Goal: Find specific page/section

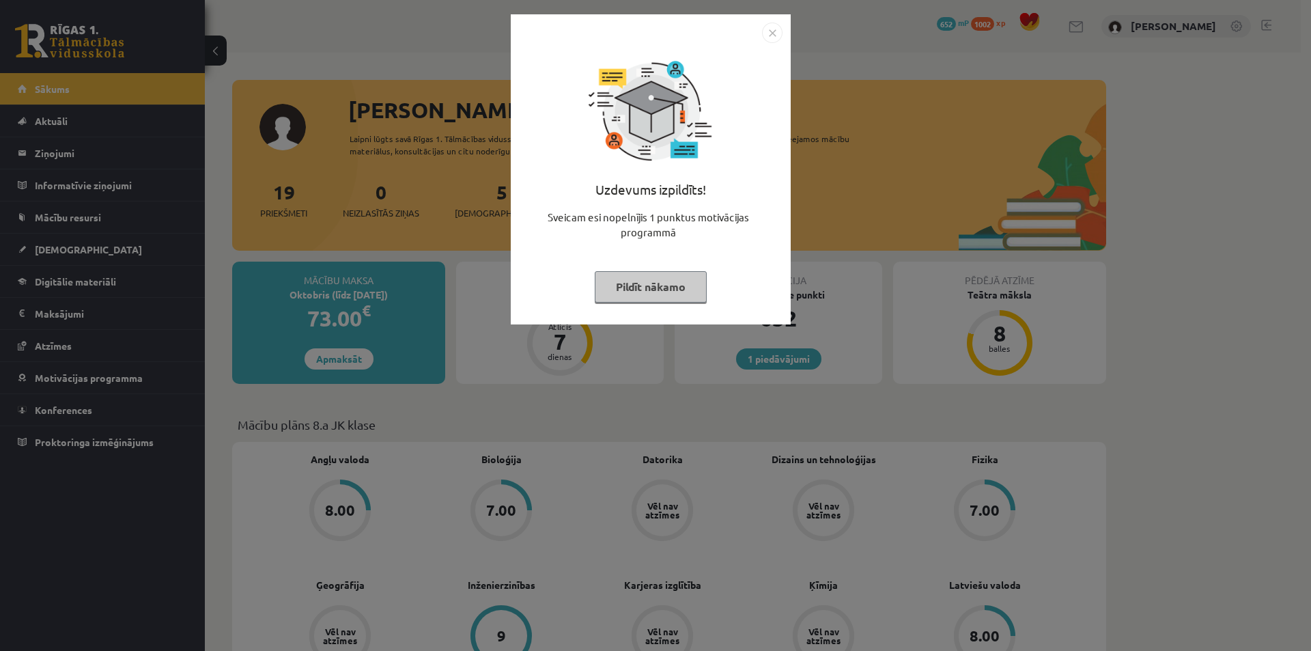
click at [770, 33] on img "Close" at bounding box center [772, 33] width 20 height 20
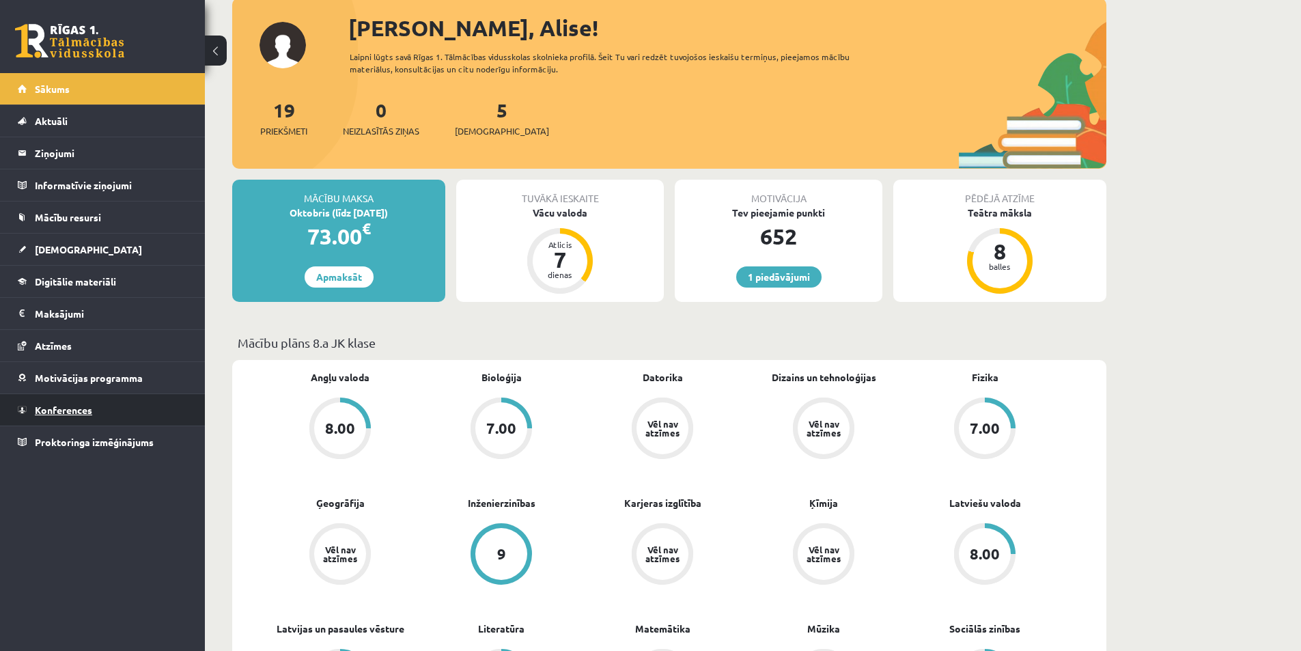
scroll to position [68, 0]
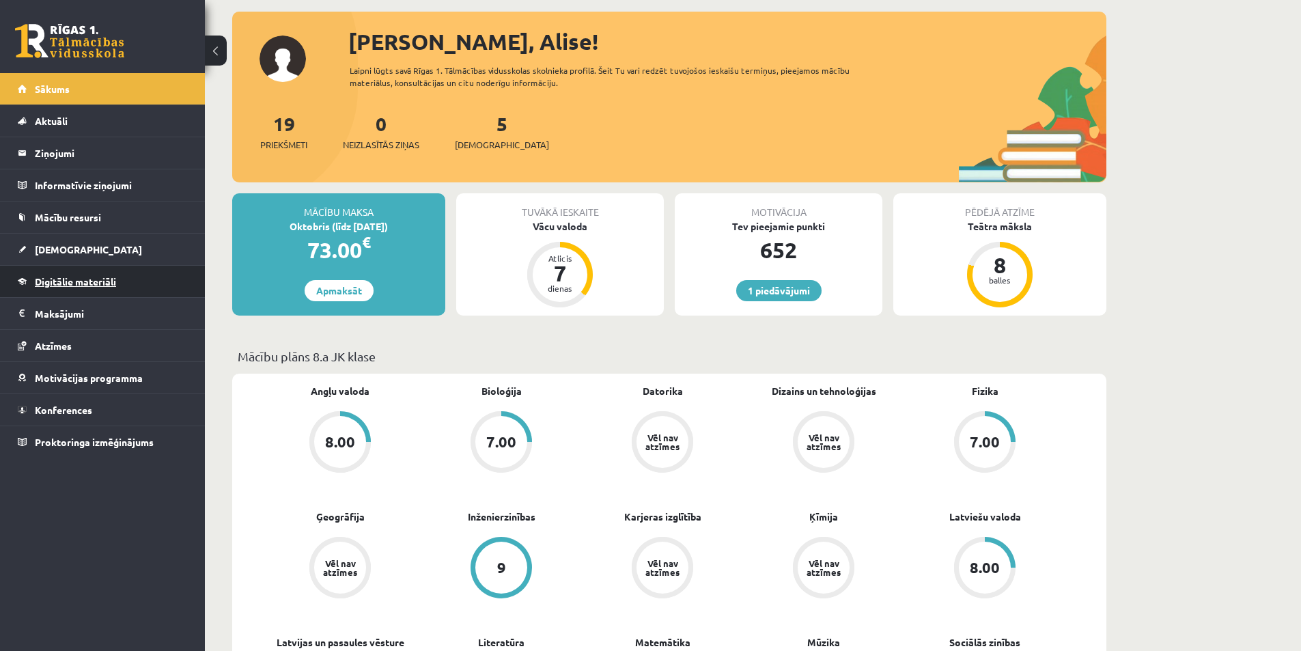
click at [71, 283] on span "Digitālie materiāli" at bounding box center [75, 281] width 81 height 12
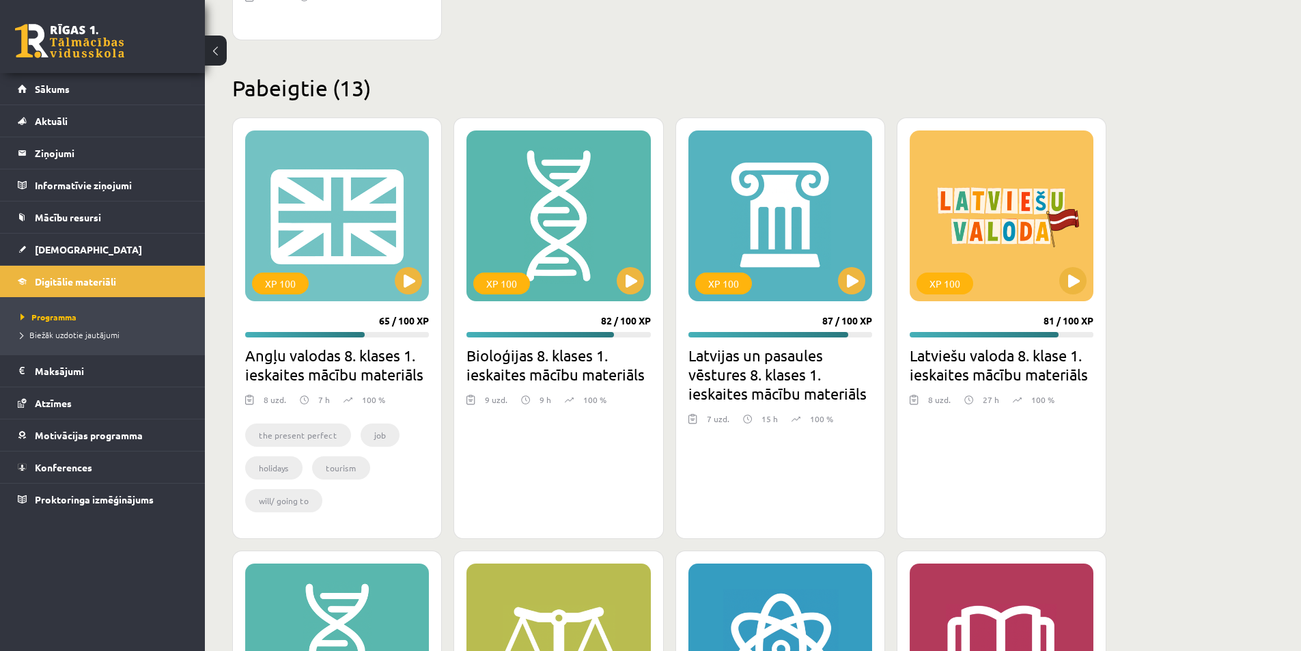
scroll to position [683, 0]
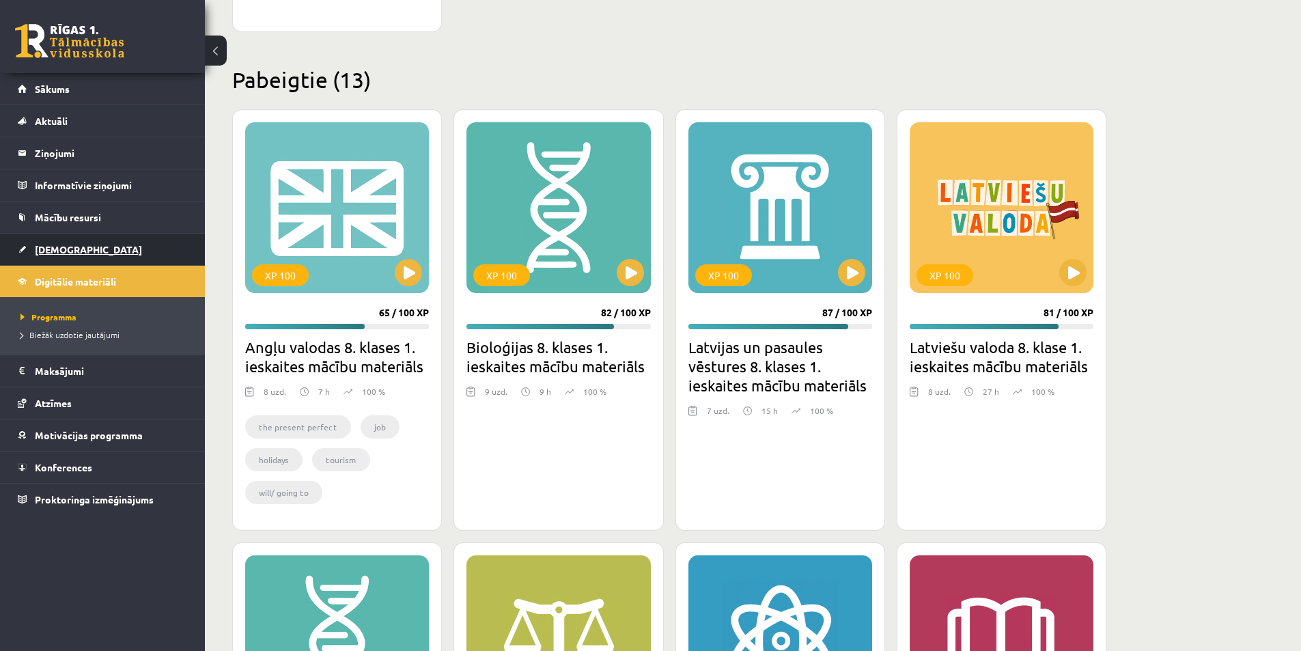
click at [65, 251] on span "[DEMOGRAPHIC_DATA]" at bounding box center [88, 249] width 107 height 12
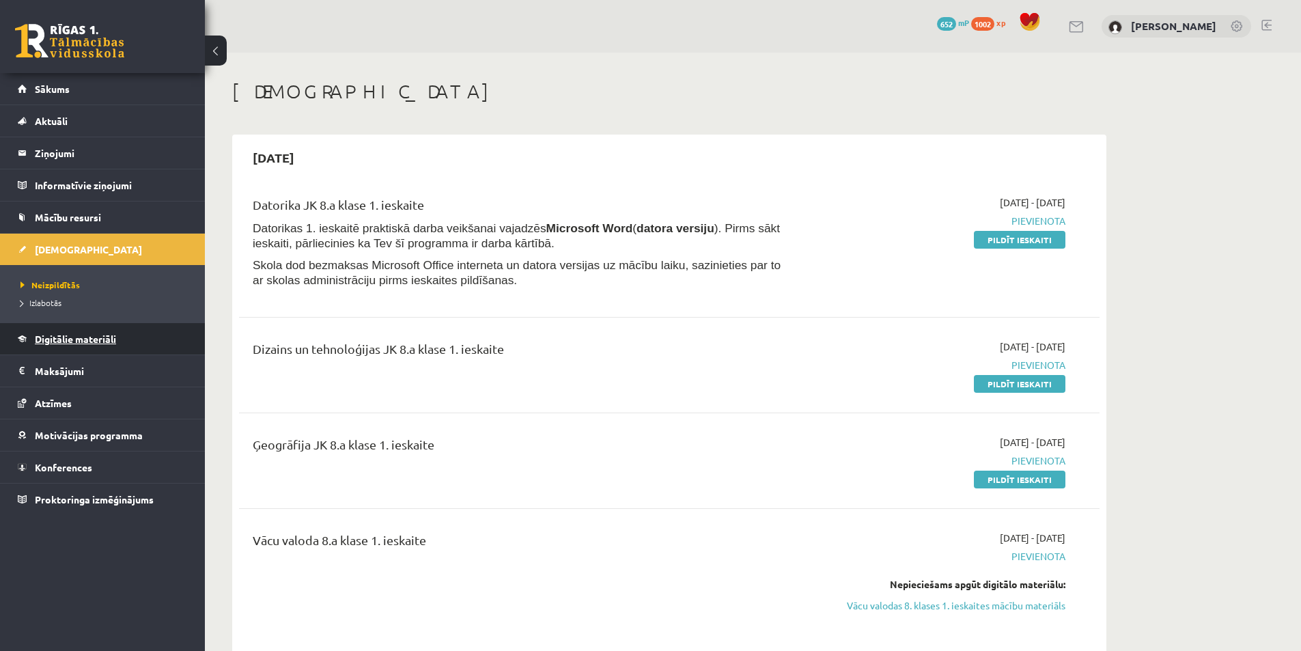
click at [54, 337] on span "Digitālie materiāli" at bounding box center [75, 339] width 81 height 12
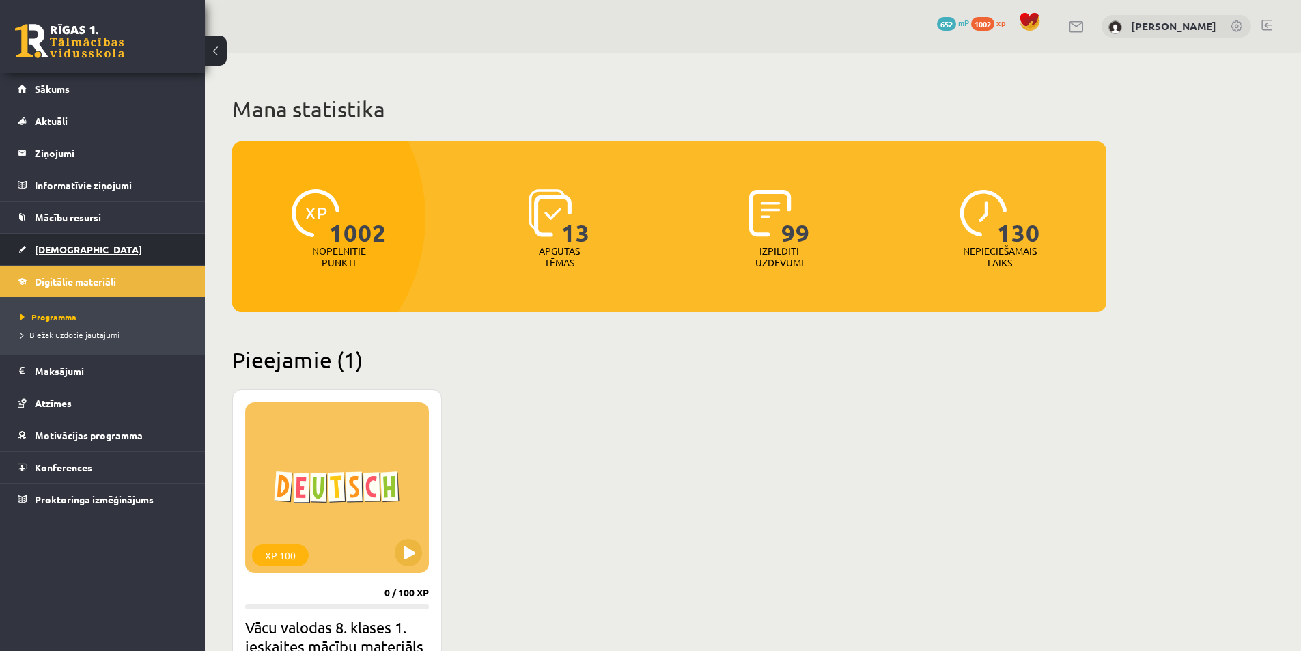
click at [44, 249] on span "[DEMOGRAPHIC_DATA]" at bounding box center [88, 249] width 107 height 12
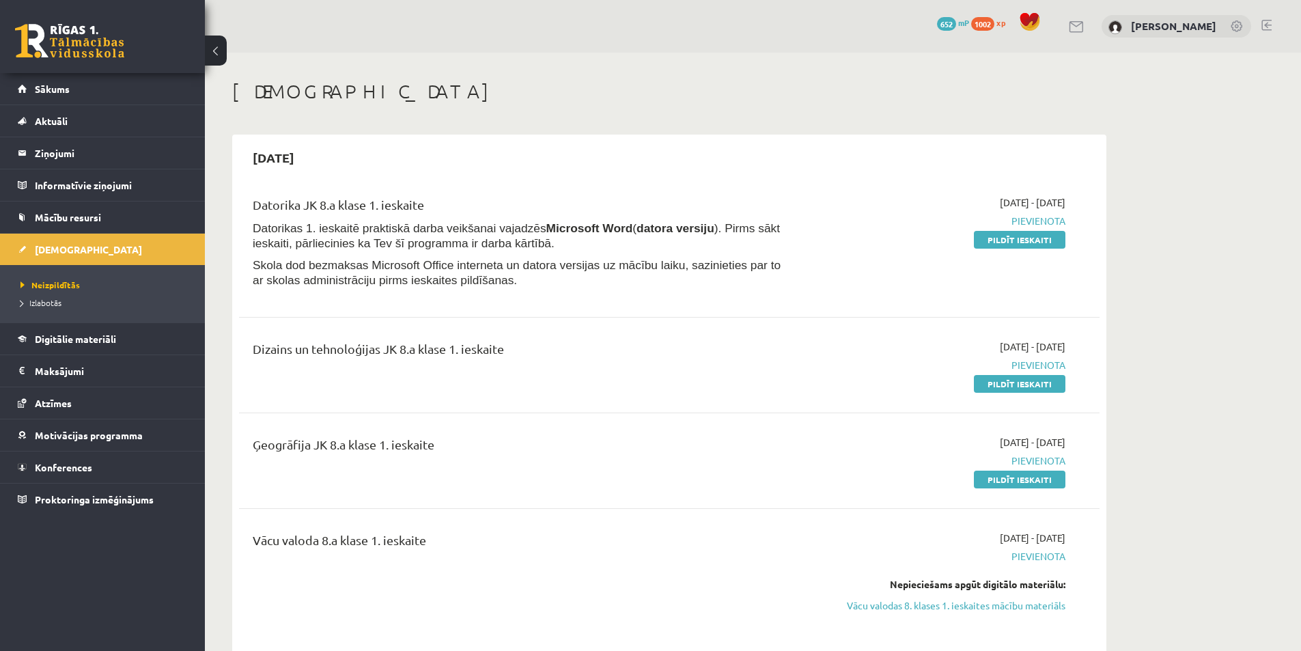
click at [1266, 20] on link at bounding box center [1267, 25] width 10 height 11
